Goal: Entertainment & Leisure: Consume media (video, audio)

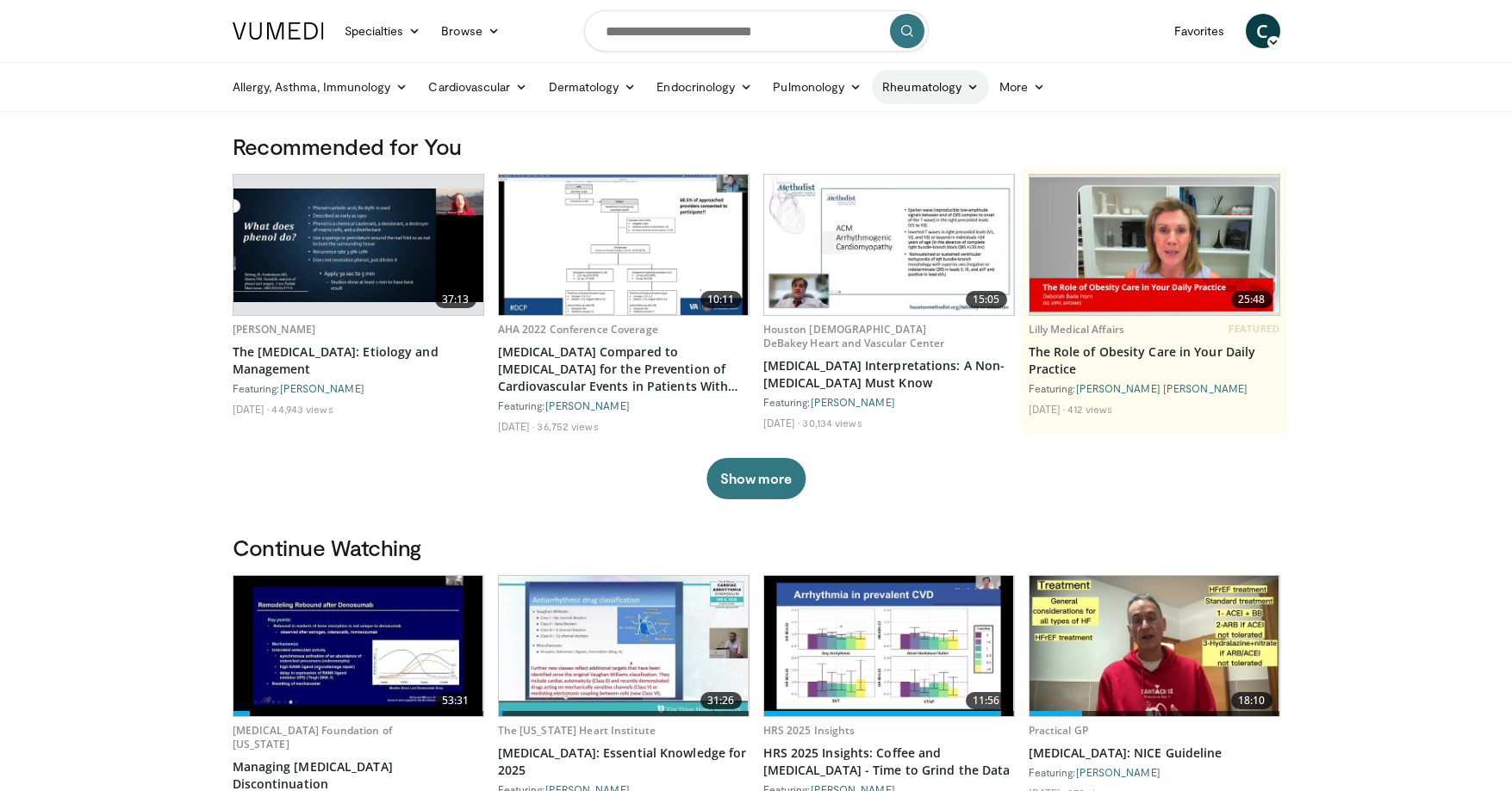
click at [911, 87] on link "Rheumatology" at bounding box center [930, 86] width 117 height 35
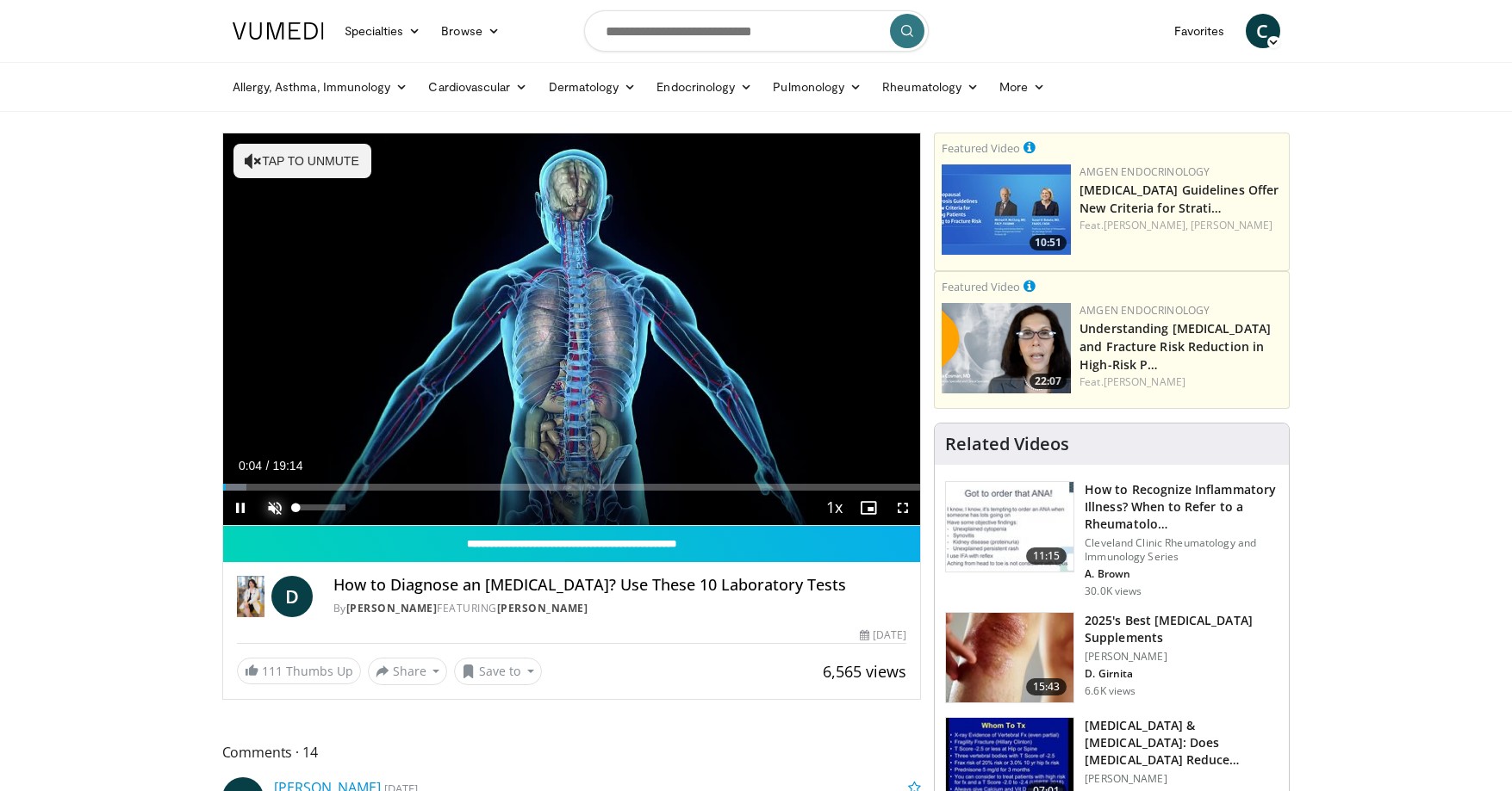
click at [275, 504] on span "Video Player" at bounding box center [274, 508] width 35 height 35
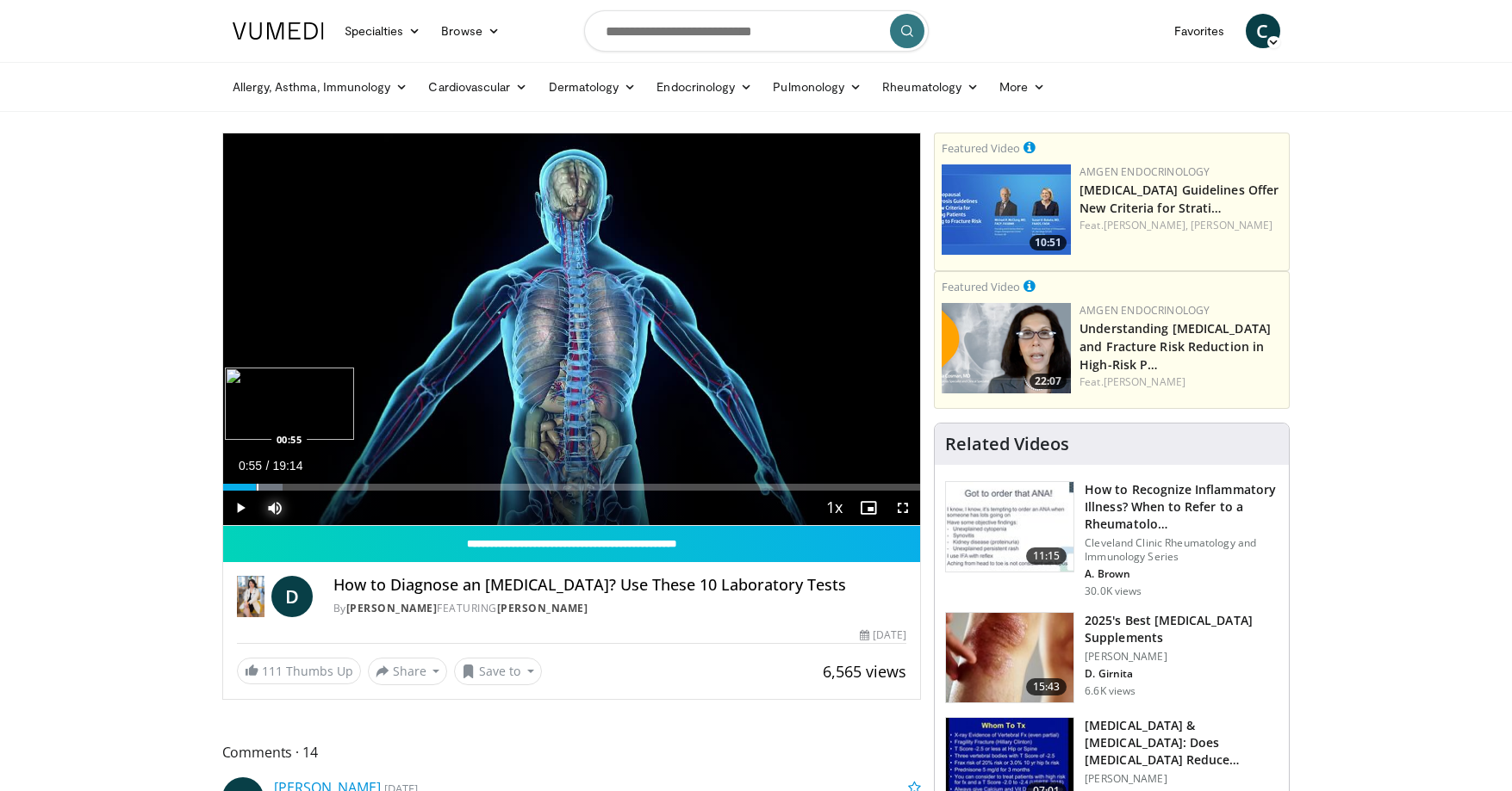
click at [257, 489] on div "Progress Bar" at bounding box center [257, 487] width 2 height 7
click at [282, 491] on span "Video Player" at bounding box center [274, 508] width 35 height 35
click at [272, 510] on span "Video Player" at bounding box center [274, 508] width 35 height 35
click at [307, 490] on div "Progress Bar" at bounding box center [308, 487] width 2 height 7
click at [341, 490] on div "Progress Bar" at bounding box center [342, 487] width 2 height 7
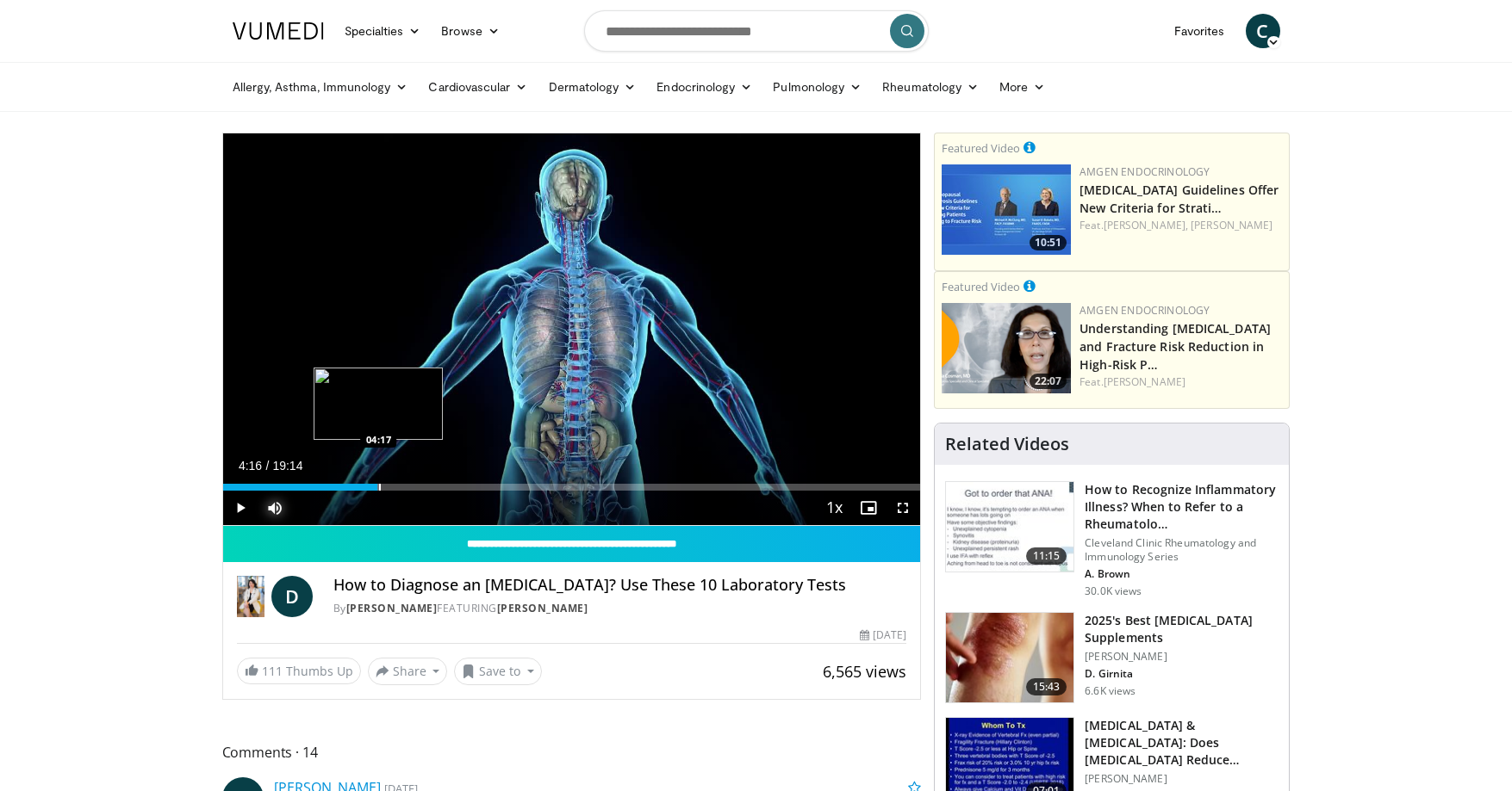
click at [379, 490] on div "Progress Bar" at bounding box center [380, 487] width 2 height 7
